Goal: Transaction & Acquisition: Purchase product/service

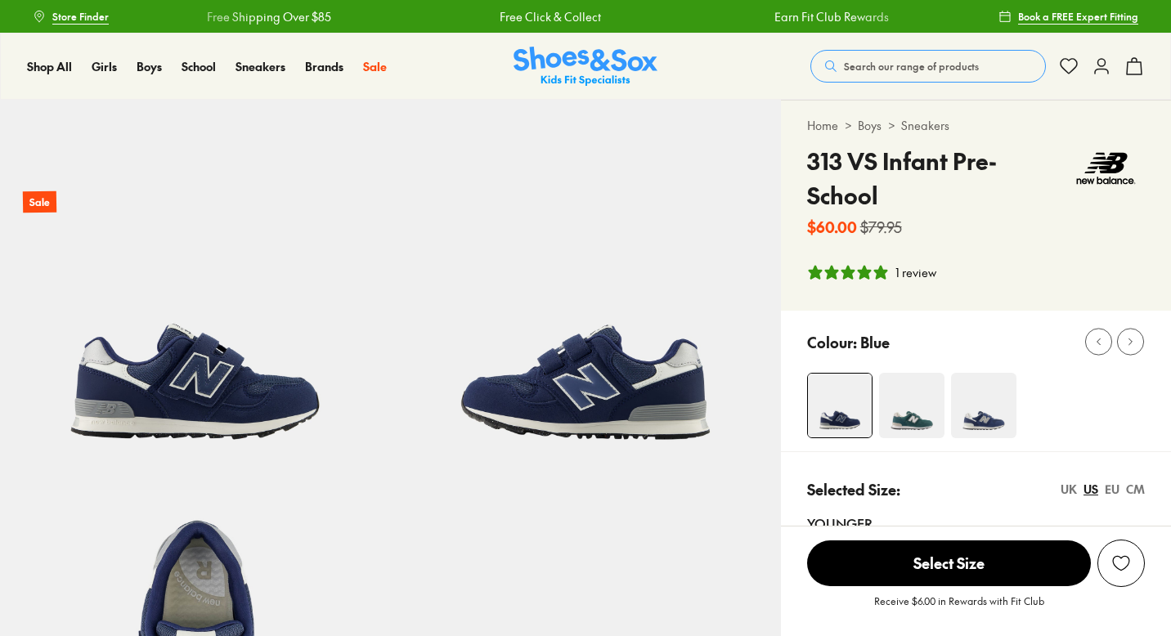
scroll to position [94, 0]
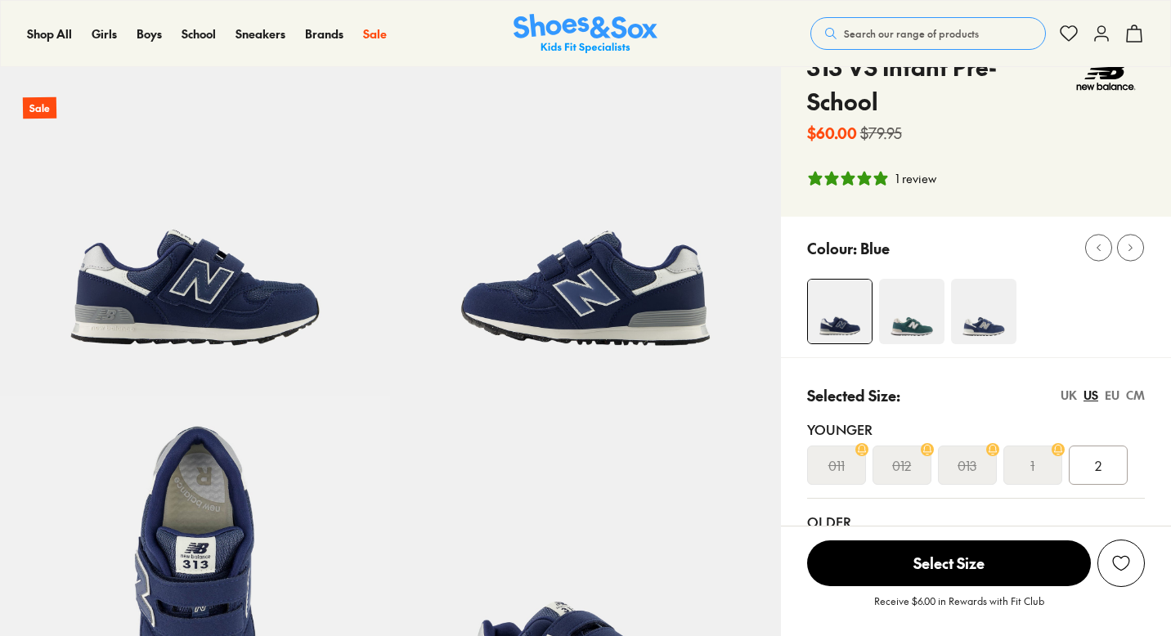
select select "*"
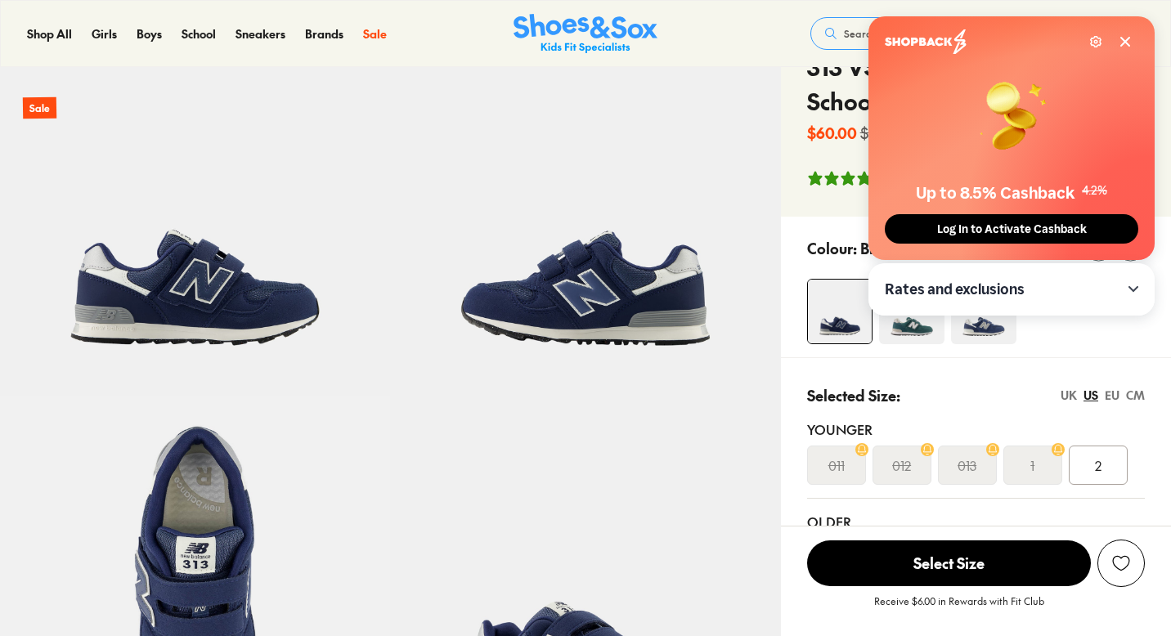
click at [843, 538] on div "3" at bounding box center [836, 557] width 59 height 39
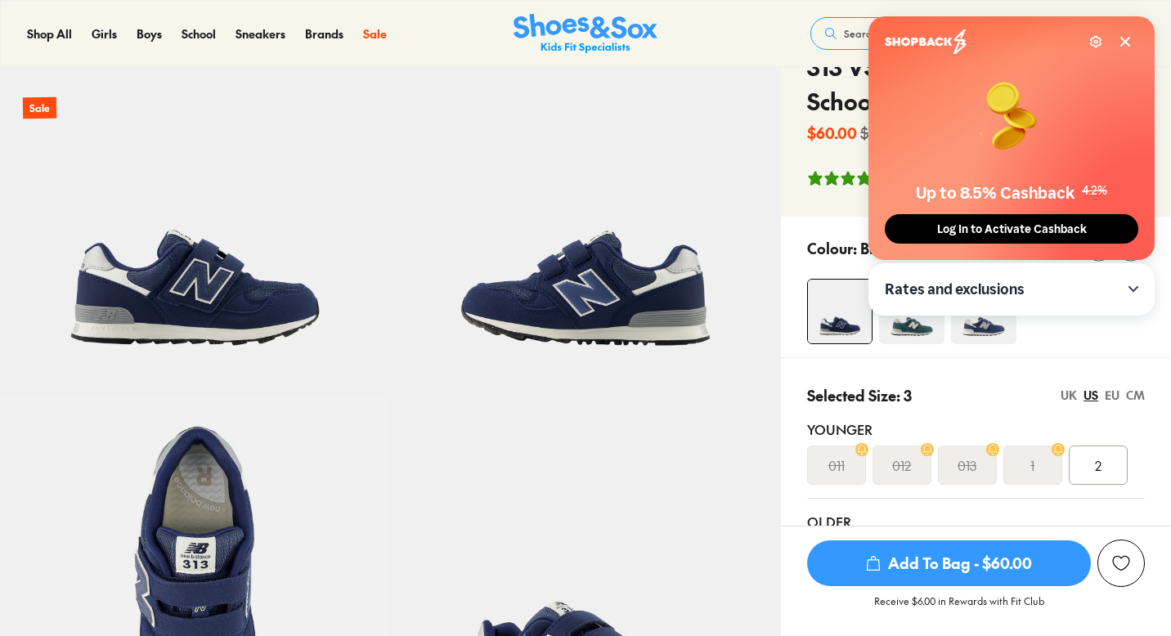
click at [1125, 40] on icon at bounding box center [1125, 42] width 8 height 8
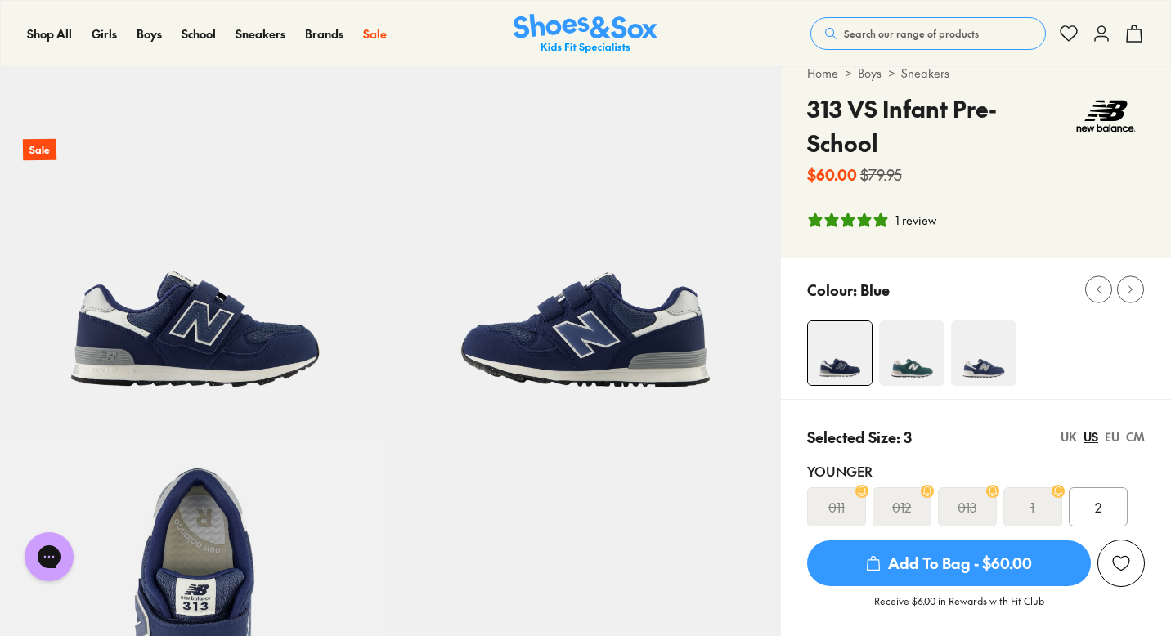
scroll to position [37, 0]
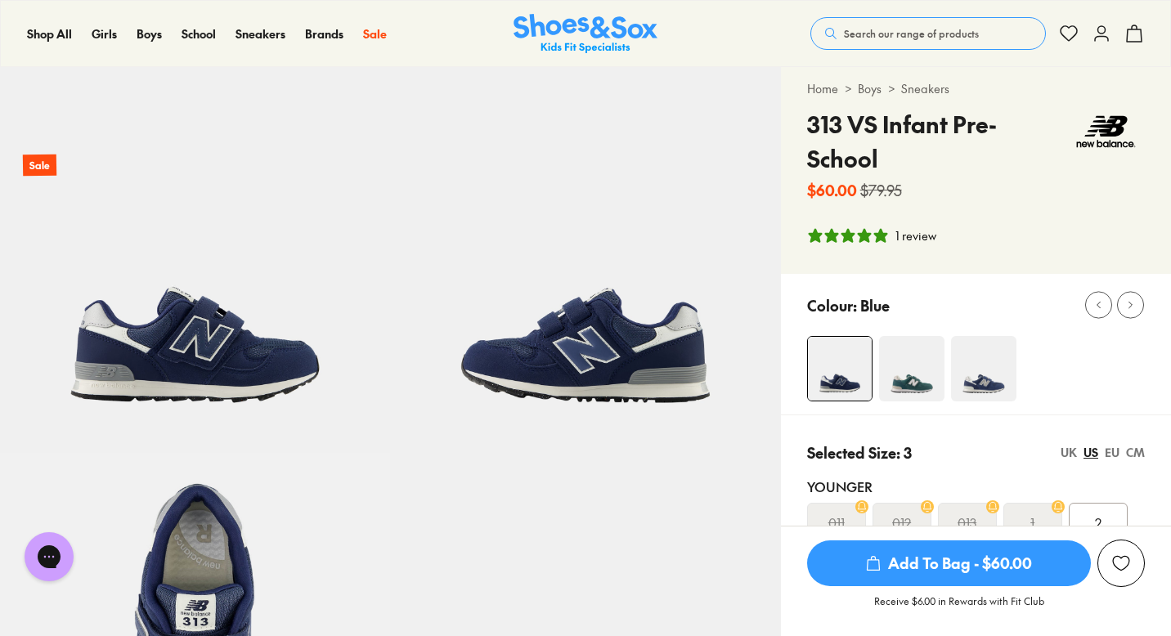
click at [1092, 503] on div "2" at bounding box center [1098, 522] width 59 height 39
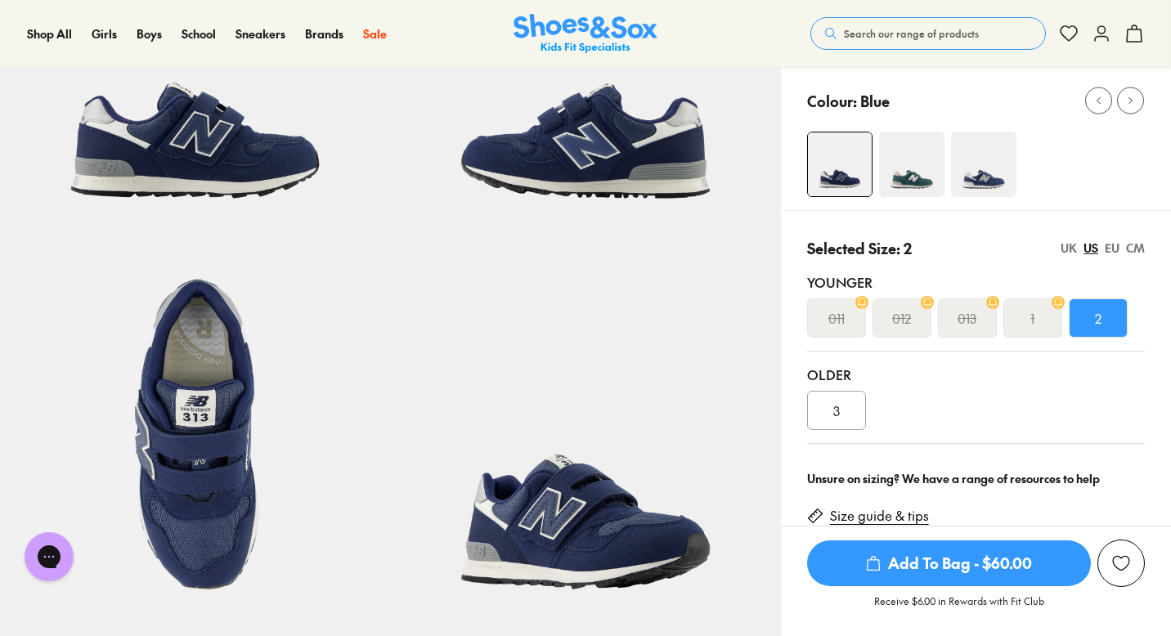
scroll to position [317, 0]
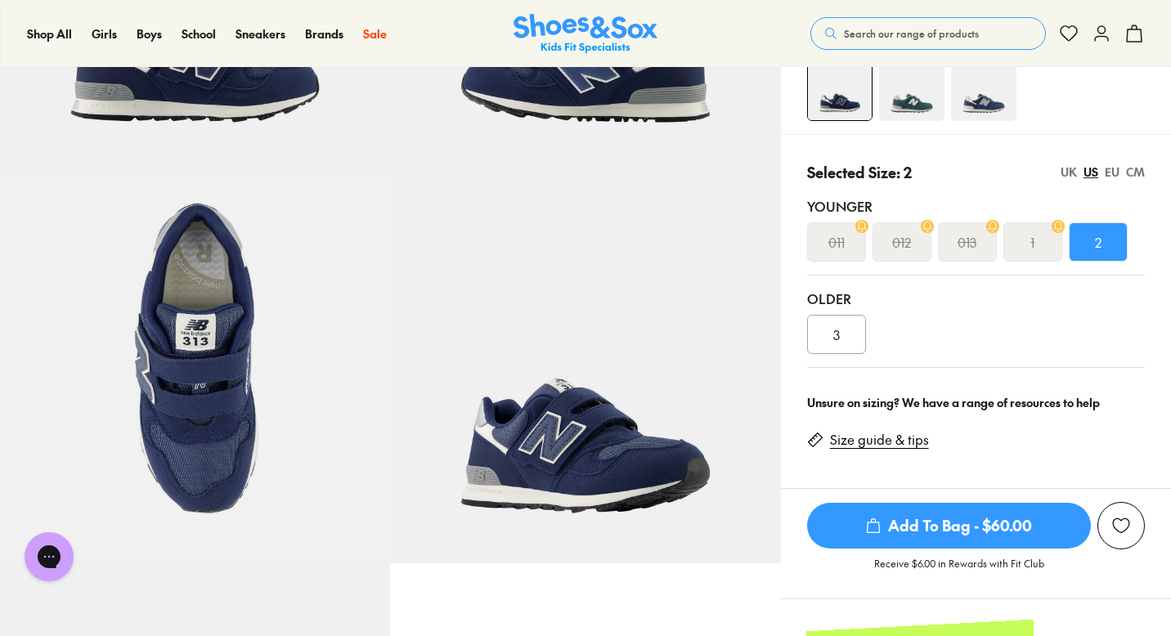
click at [825, 315] on div "3" at bounding box center [836, 334] width 59 height 39
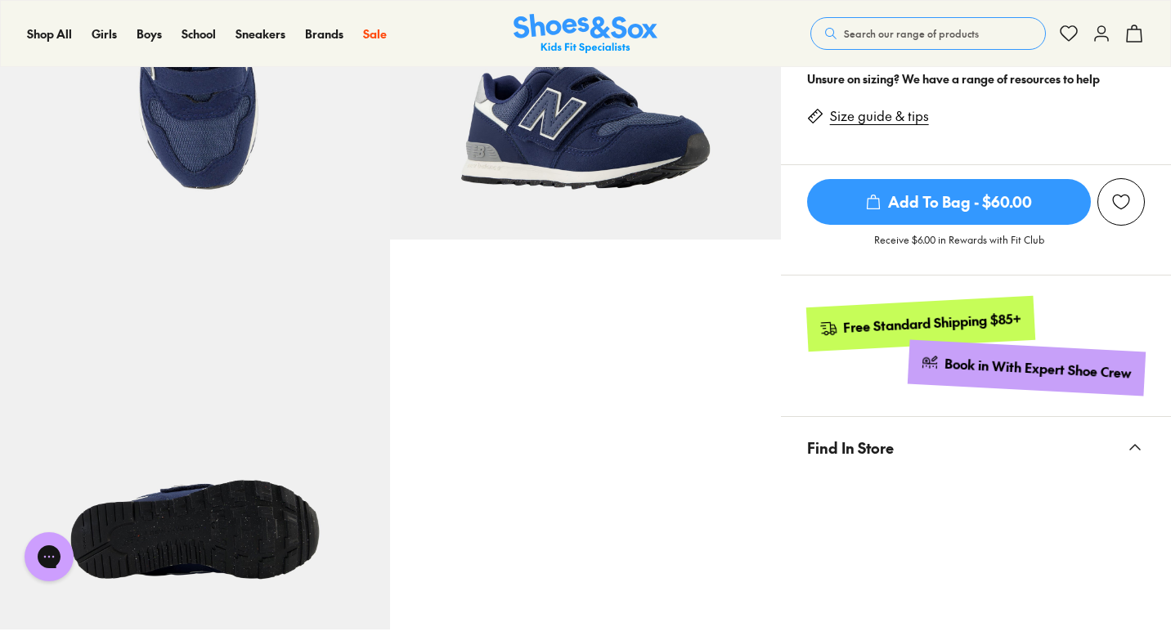
scroll to position [587, 0]
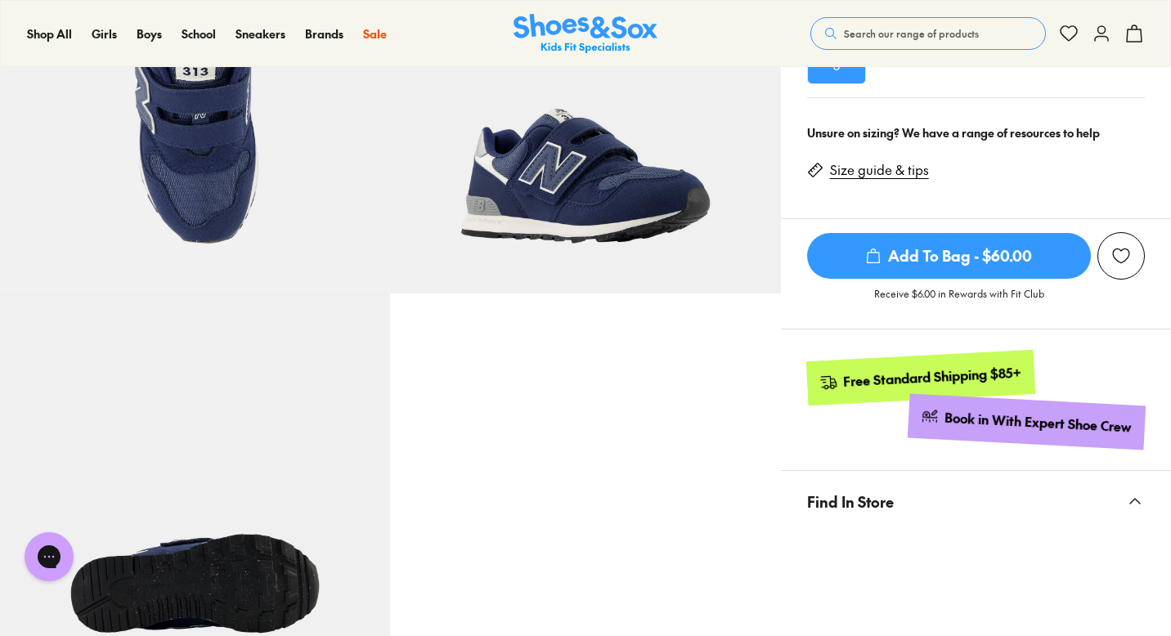
click at [894, 233] on span "Add To Bag - $60.00" at bounding box center [949, 256] width 284 height 46
click at [888, 220] on div at bounding box center [585, 318] width 1171 height 636
click at [1129, 38] on icon at bounding box center [1134, 34] width 20 height 20
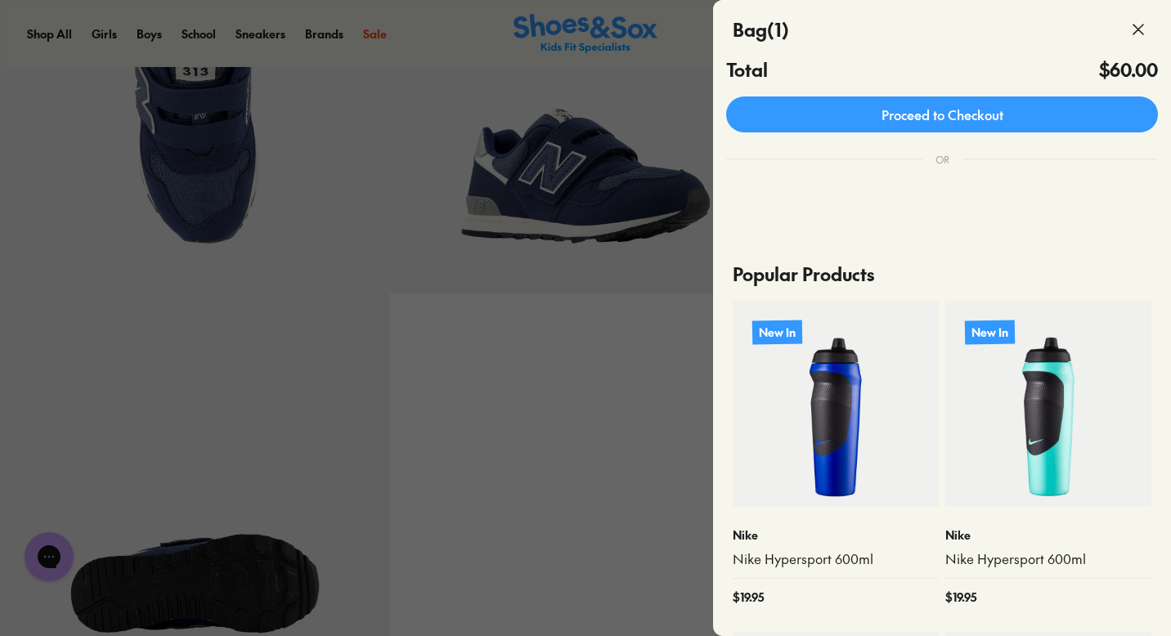
scroll to position [371, 0]
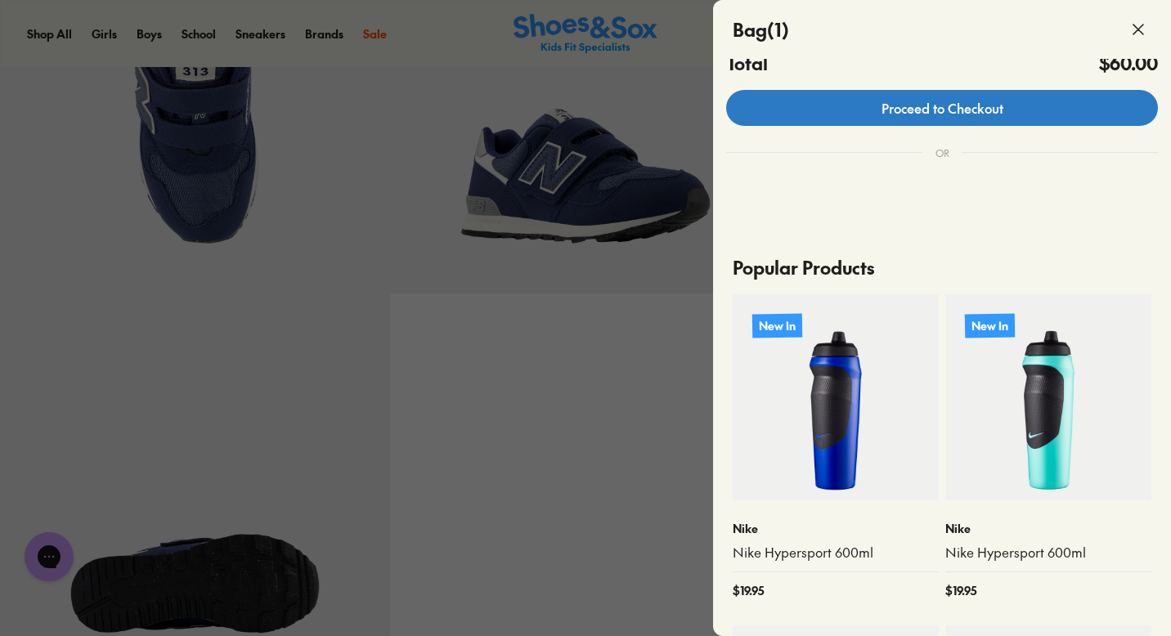
click at [850, 112] on link "Proceed to Checkout" at bounding box center [942, 108] width 432 height 36
